Goal: Check status: Check status

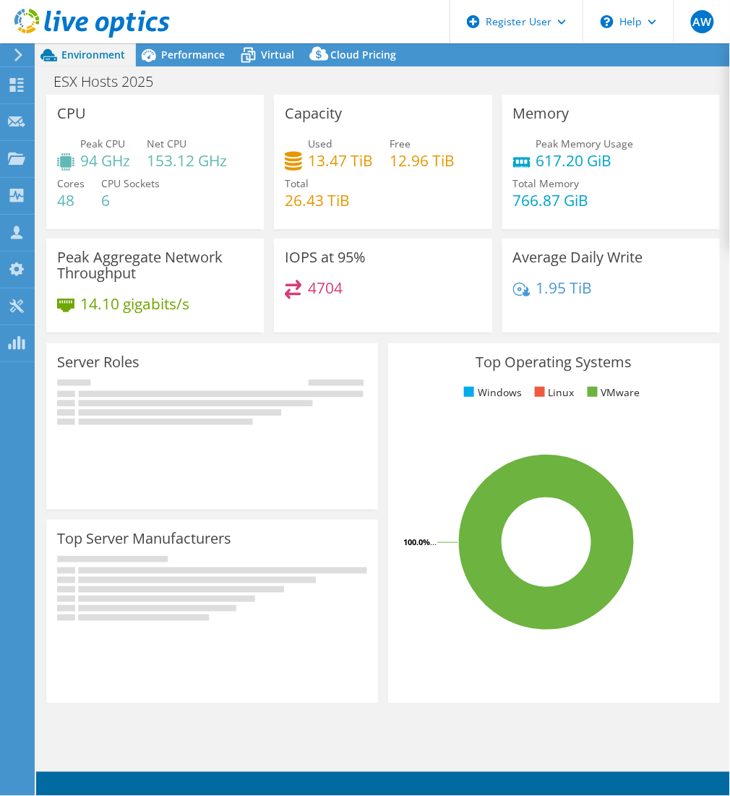
select select "[GEOGRAPHIC_DATA]"
select select "USD"
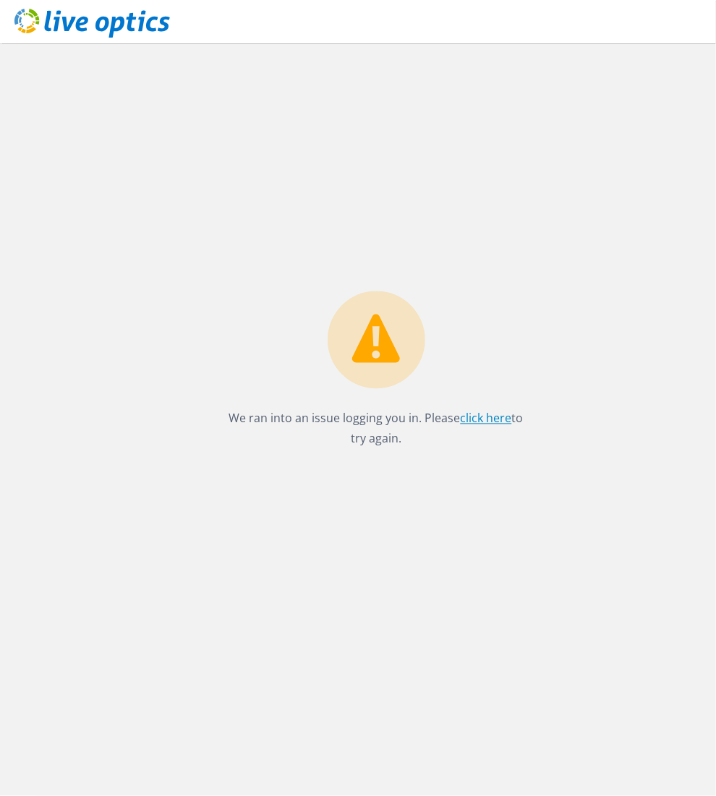
click at [489, 420] on link "click here" at bounding box center [486, 419] width 51 height 16
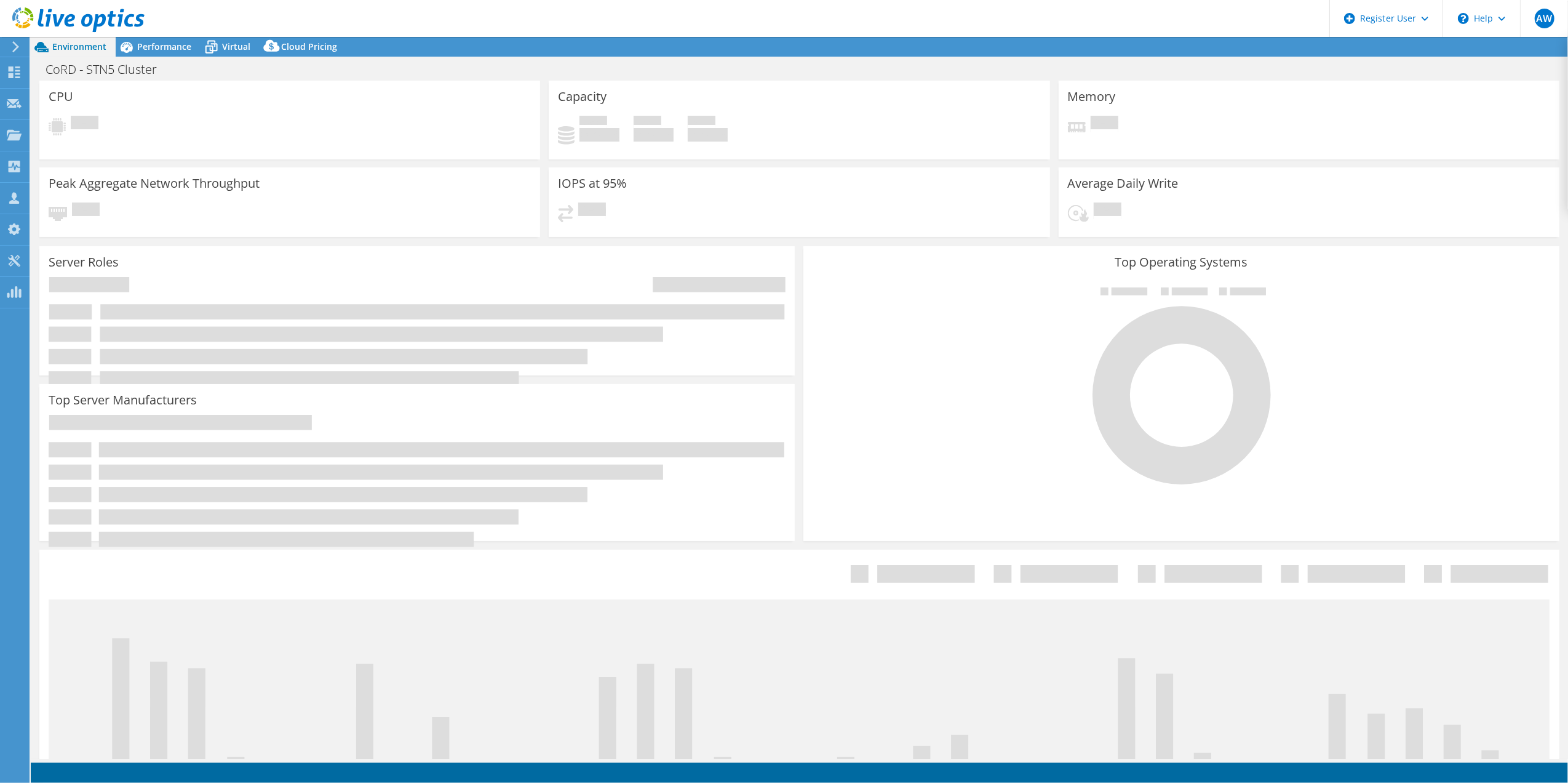
select select "USD"
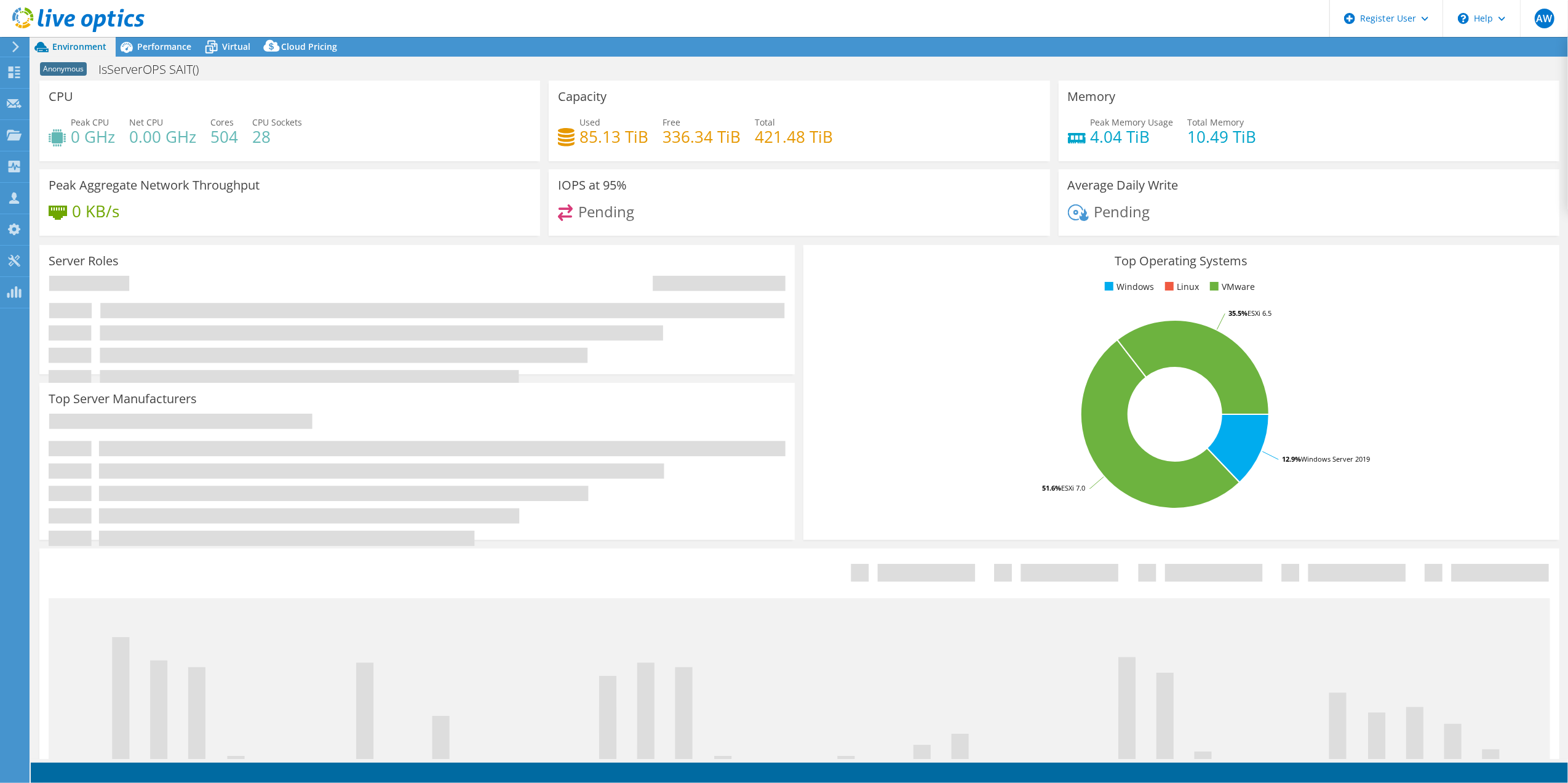
select select "USD"
